Goal: Task Accomplishment & Management: Use online tool/utility

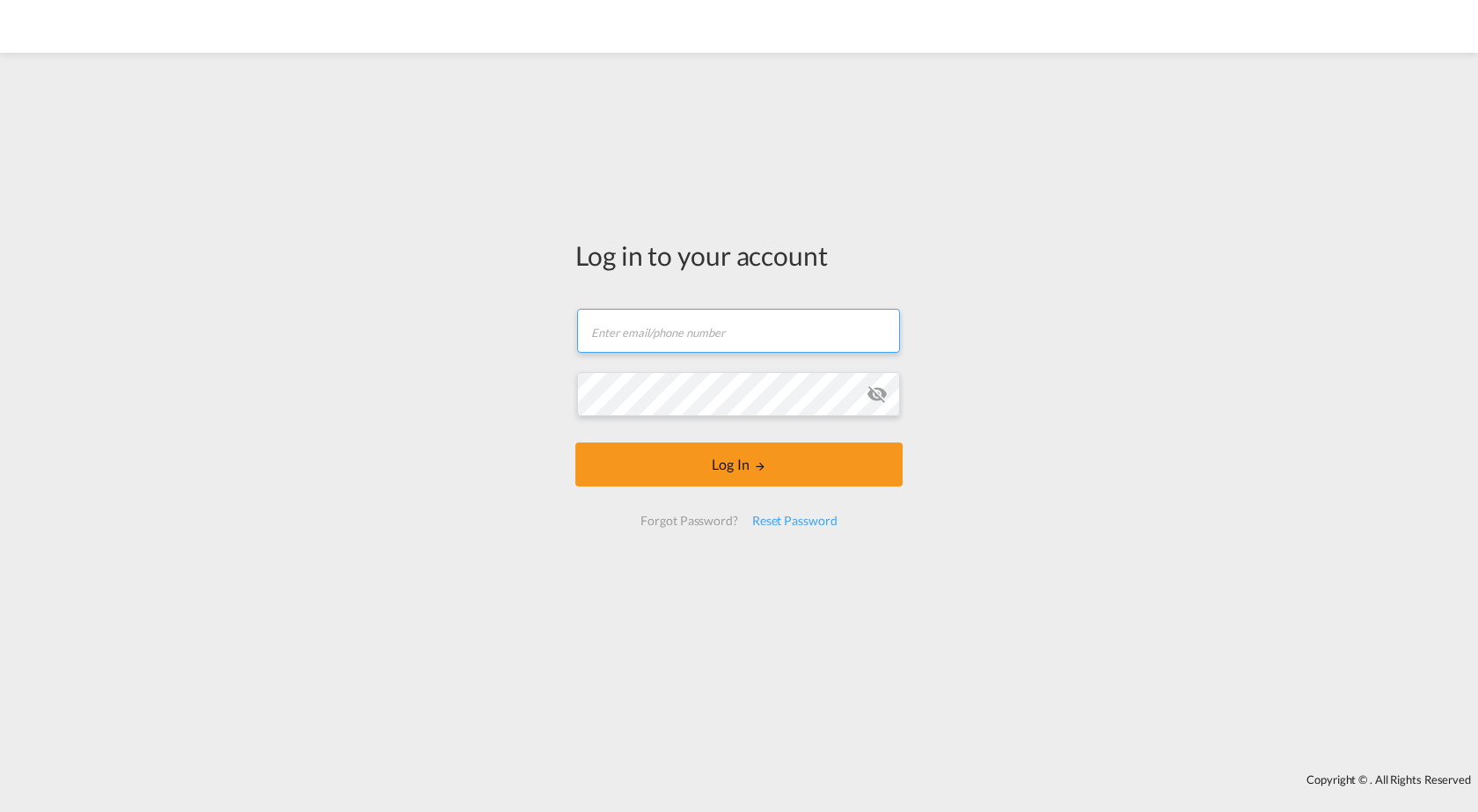
click at [741, 323] on input "text" at bounding box center [738, 330] width 323 height 44
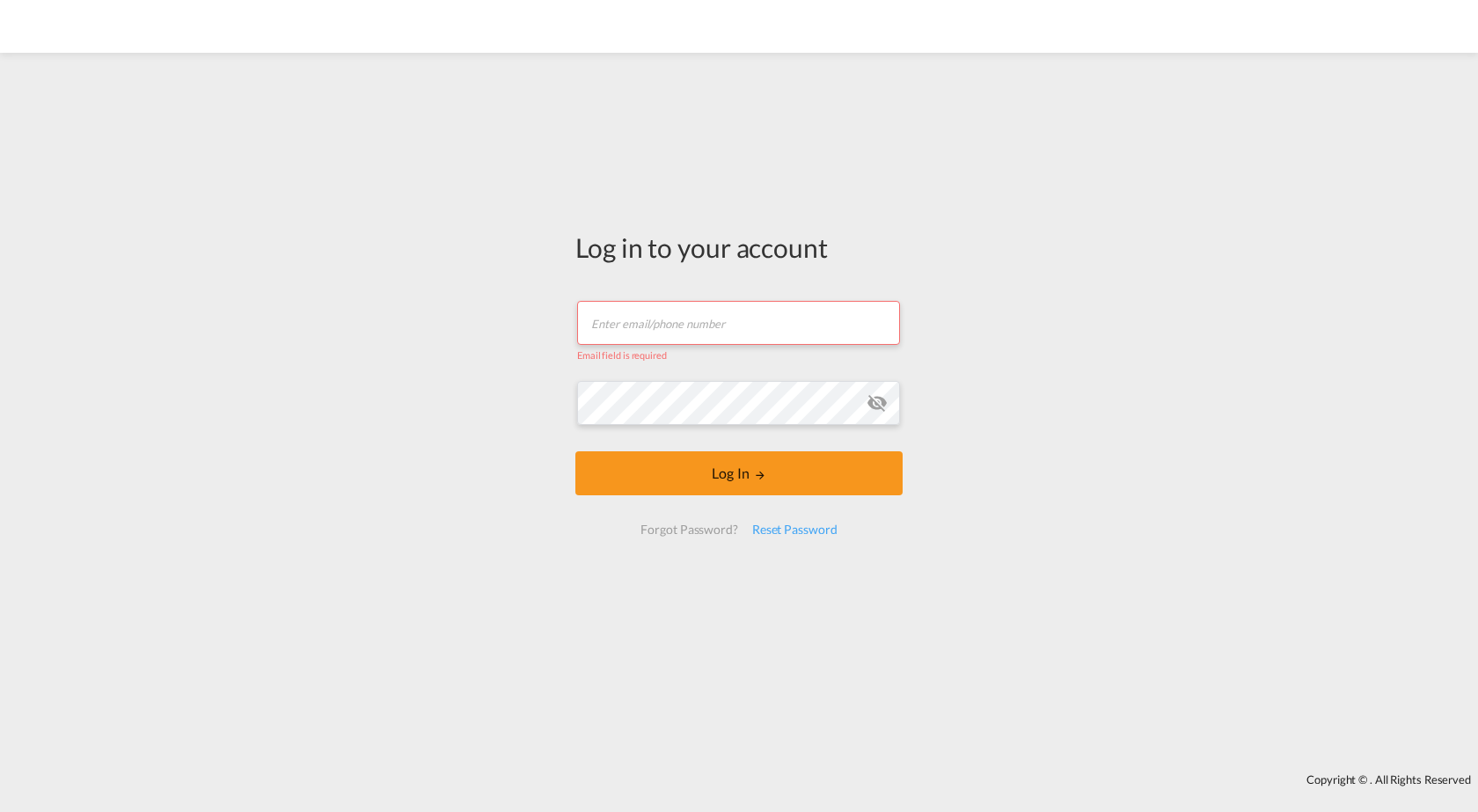
click at [601, 319] on input "text" at bounding box center [738, 322] width 323 height 44
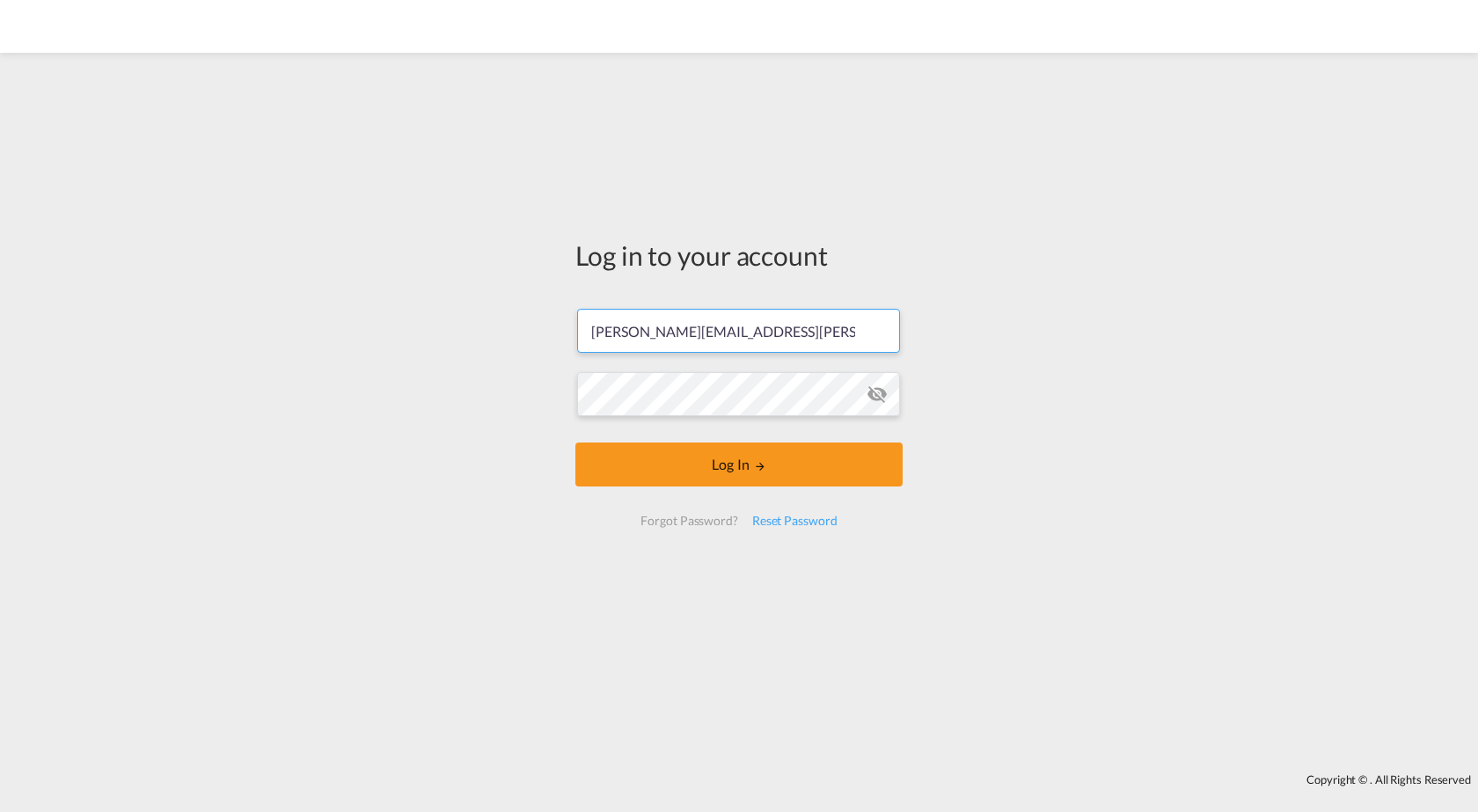
type input "[PERSON_NAME][EMAIL_ADDRESS][PERSON_NAME][DOMAIN_NAME]"
click at [575, 442] on button "Log In" at bounding box center [738, 464] width 327 height 44
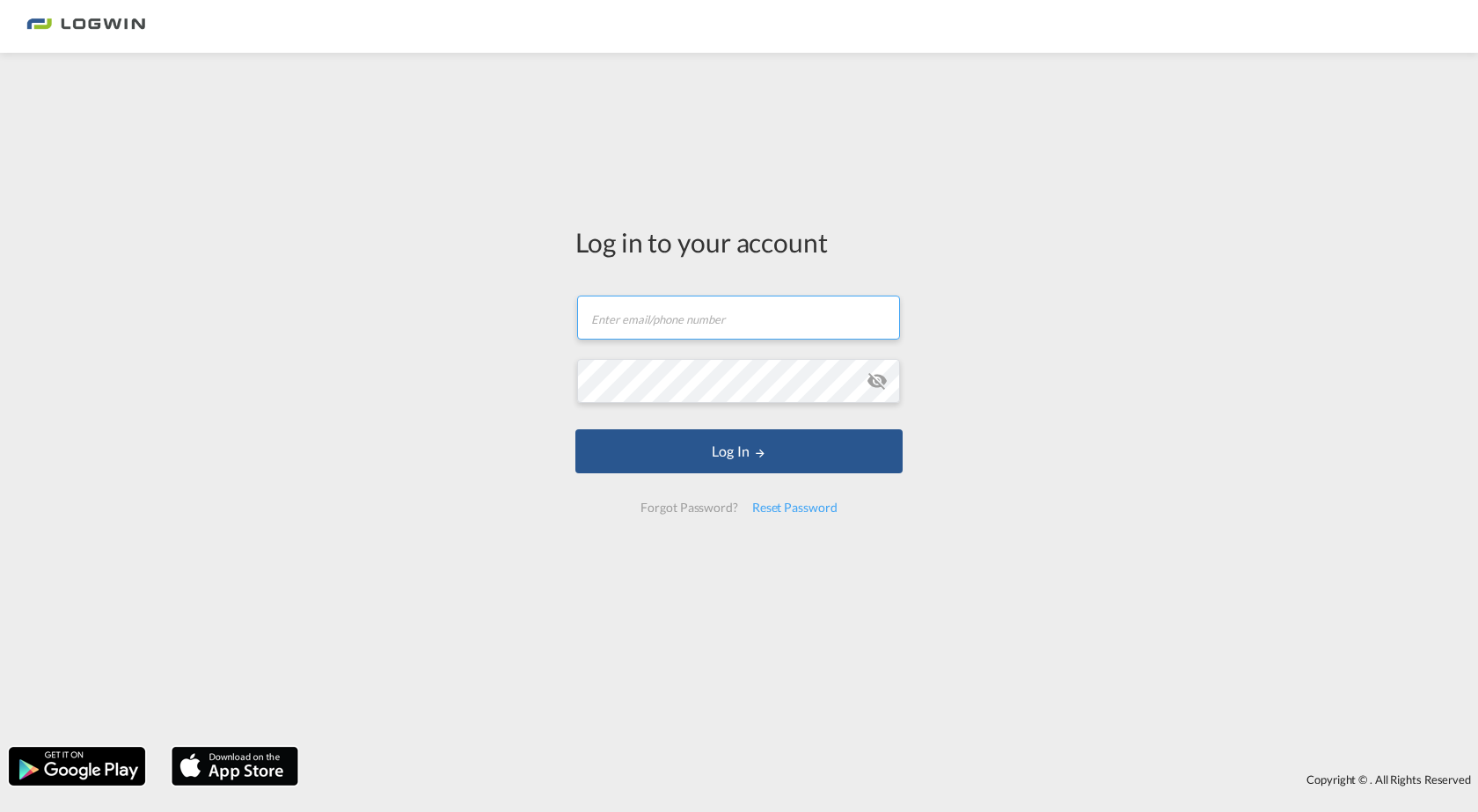
click at [688, 321] on input "text" at bounding box center [738, 318] width 323 height 44
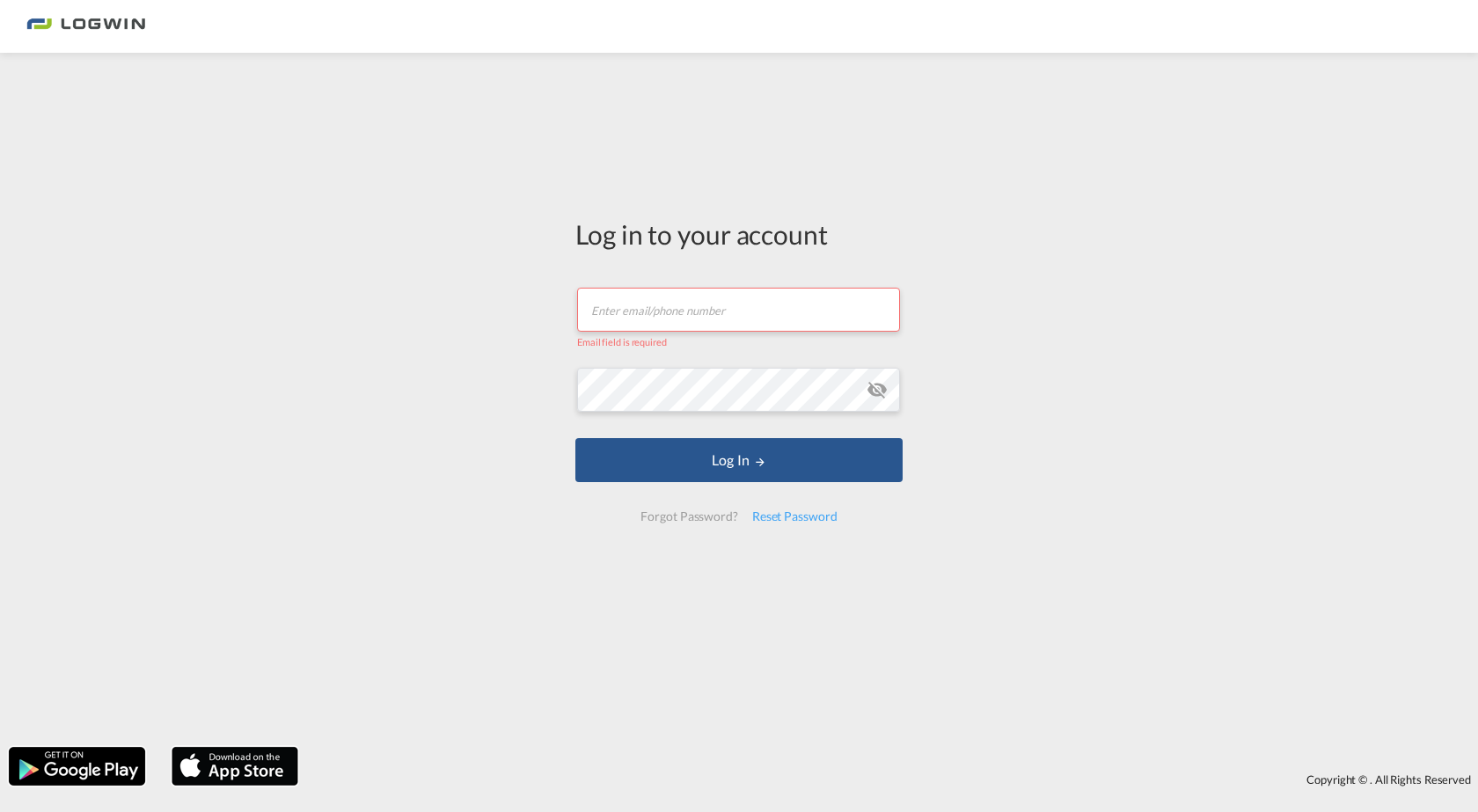
click at [640, 322] on input "text" at bounding box center [738, 309] width 323 height 44
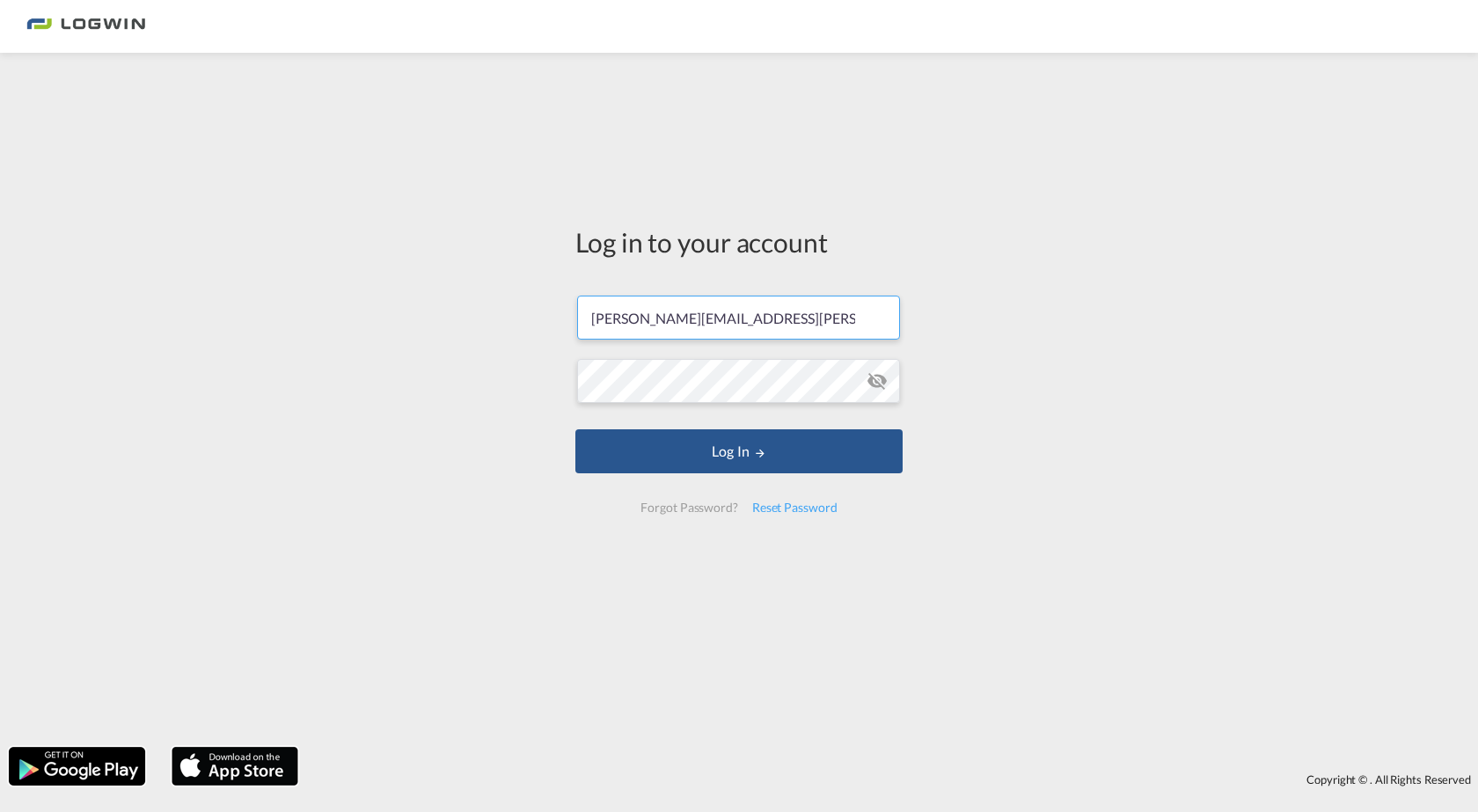
type input "rike.rudnik@logwin-logistics.com"
click at [881, 382] on md-icon "icon-eye-off" at bounding box center [876, 380] width 21 height 21
click at [615, 444] on button "Log In" at bounding box center [738, 451] width 327 height 44
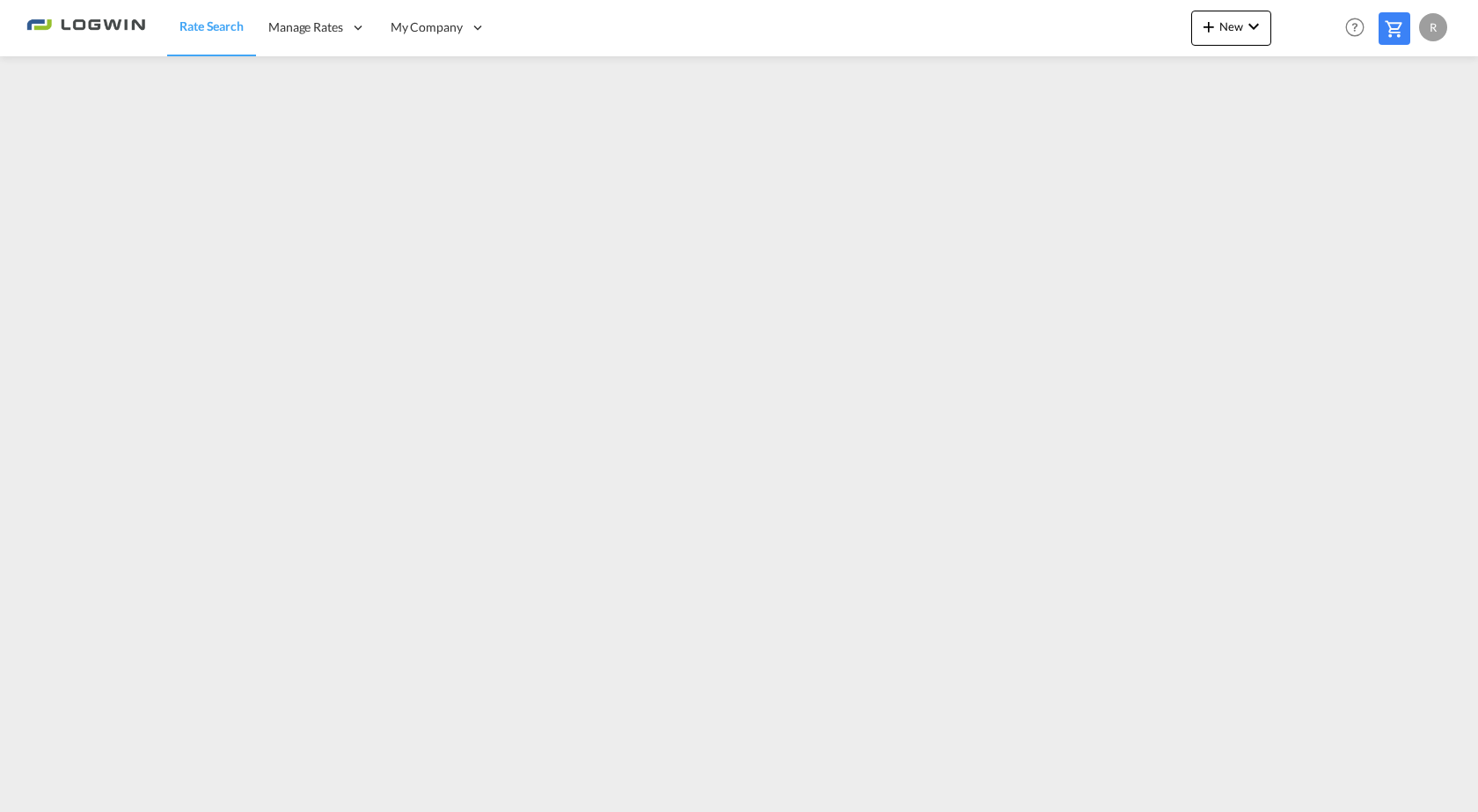
click at [219, 34] on span "Rate Search" at bounding box center [212, 26] width 64 height 17
click at [1216, 23] on md-icon "icon-plus 400-fg" at bounding box center [1208, 26] width 21 height 21
click at [1194, 66] on span "Rates" at bounding box center [1185, 74] width 21 height 35
click at [1313, 130] on span "Ratesheet" at bounding box center [1303, 132] width 19 height 35
click at [215, 36] on link "Rate Search" at bounding box center [211, 27] width 88 height 57
